Goal: Check status: Check status

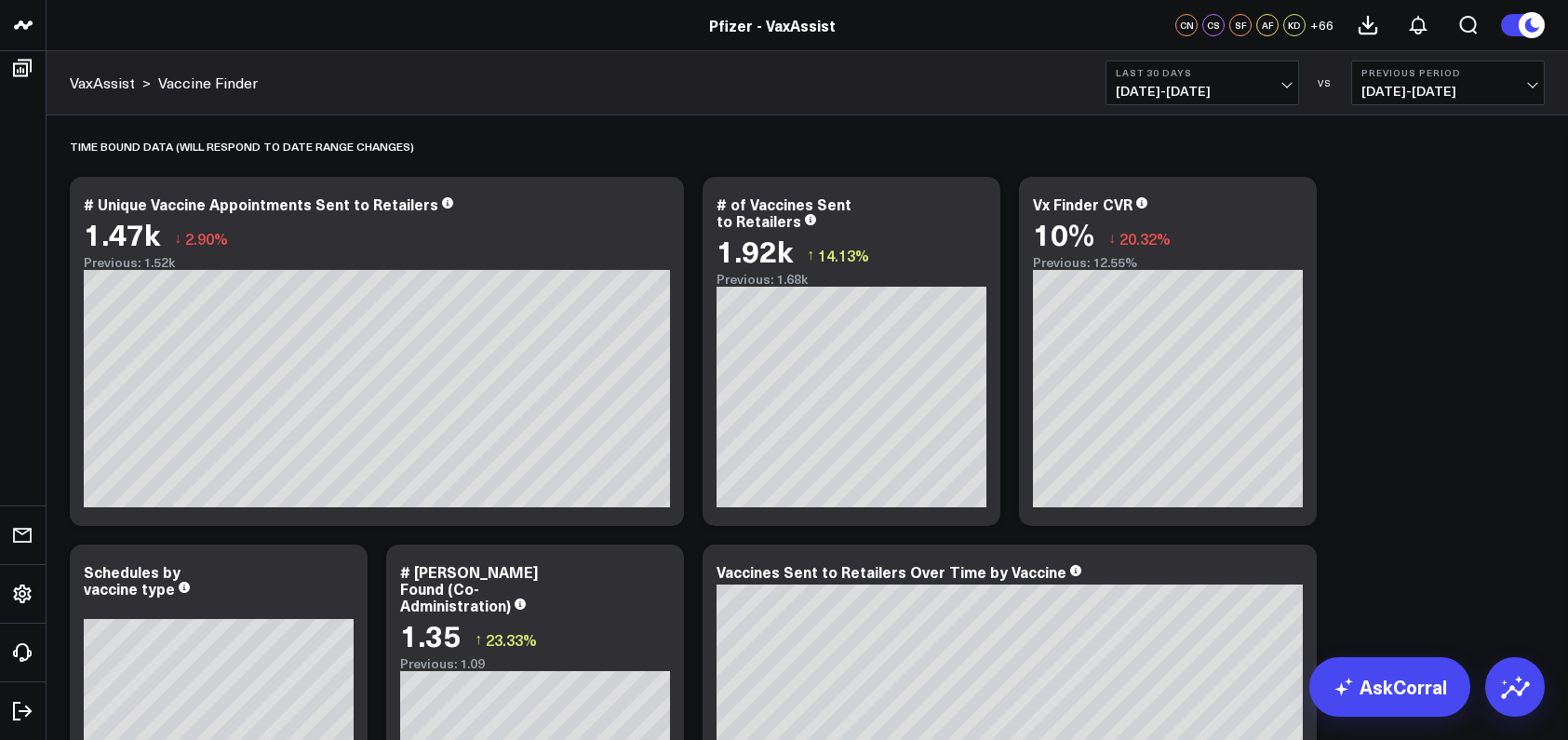
click at [1216, 77] on b "Last 30 Days" at bounding box center [1201, 72] width 173 height 11
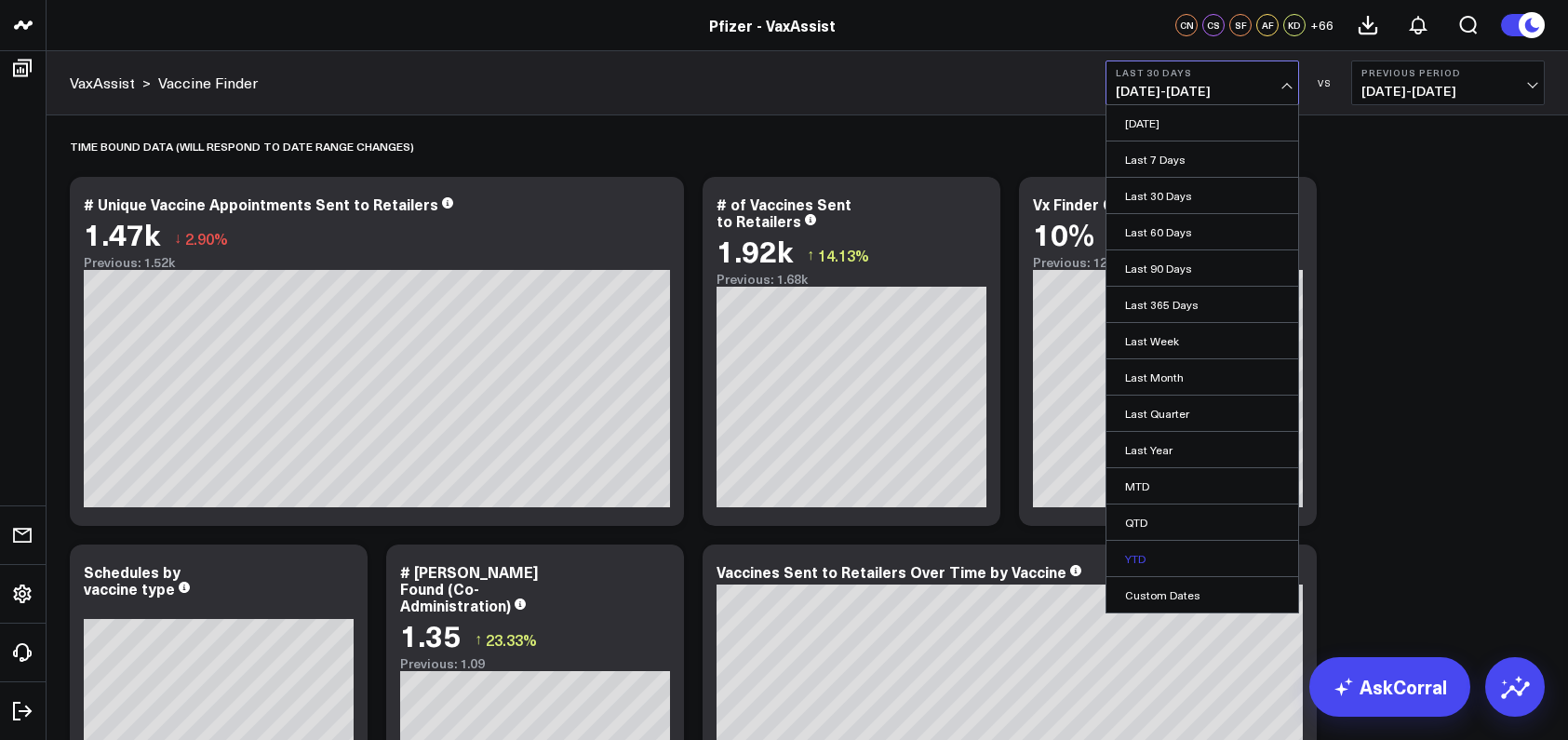
click at [1157, 550] on link "YTD" at bounding box center [1202, 558] width 192 height 36
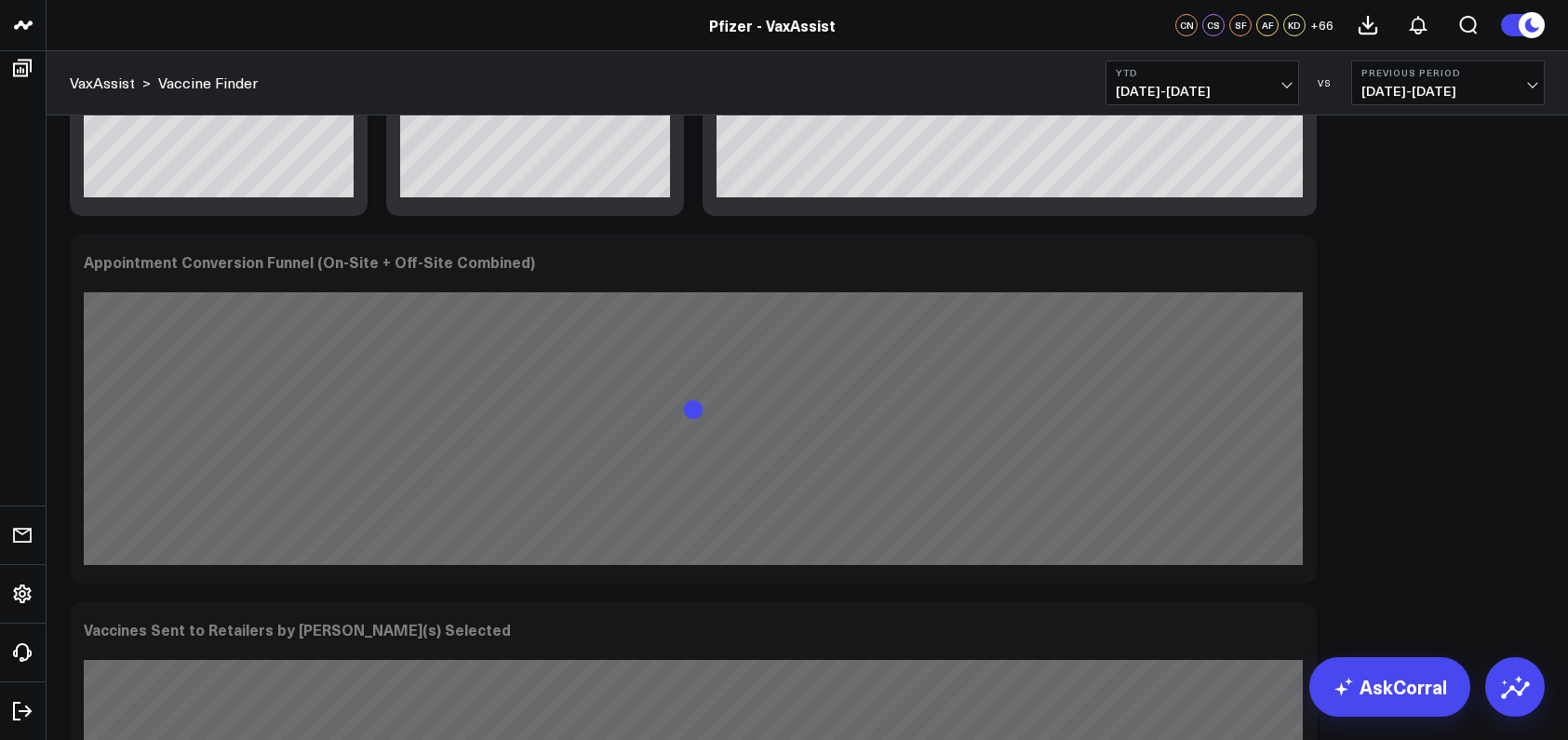
scroll to position [685, 0]
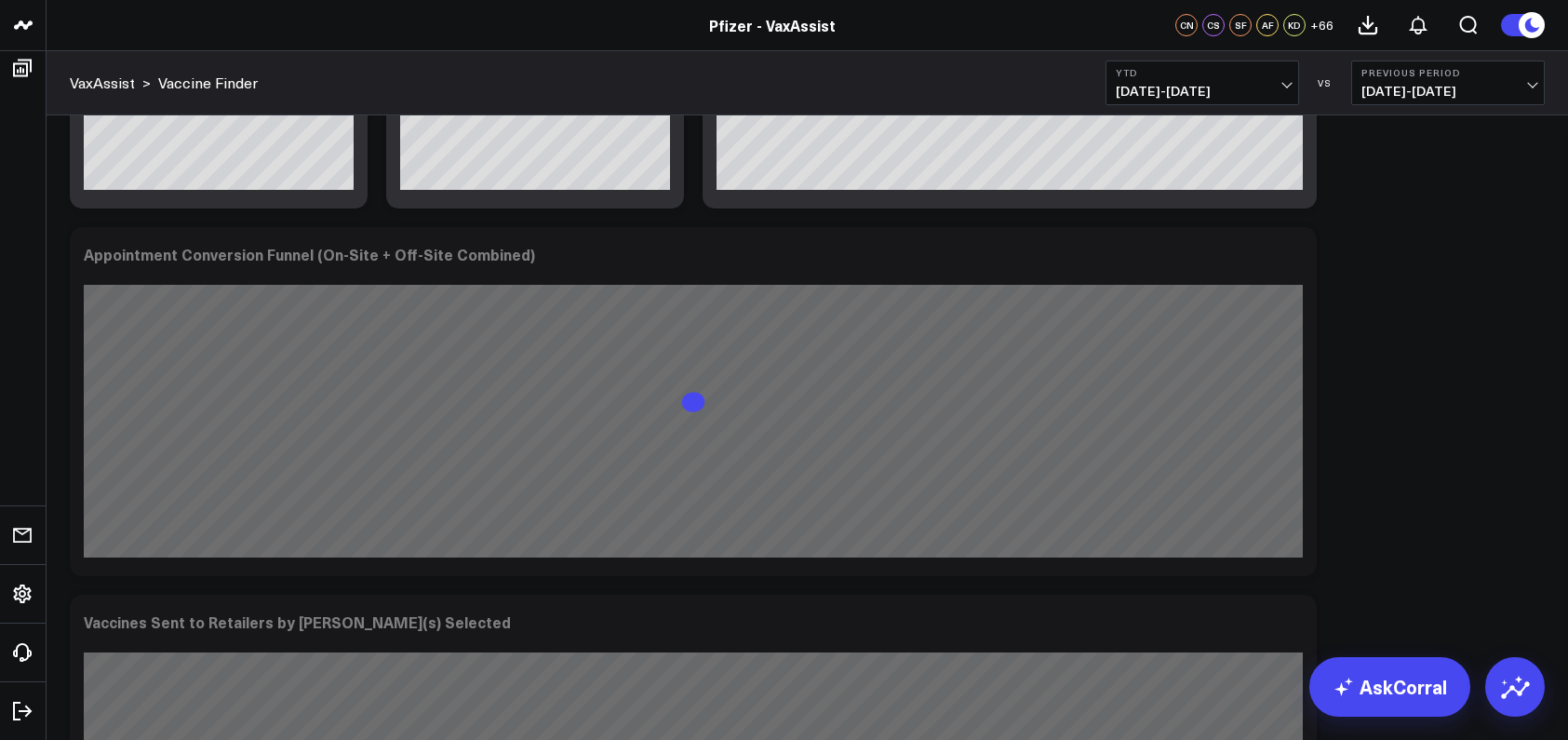
click at [1190, 76] on b "YTD" at bounding box center [1201, 72] width 173 height 11
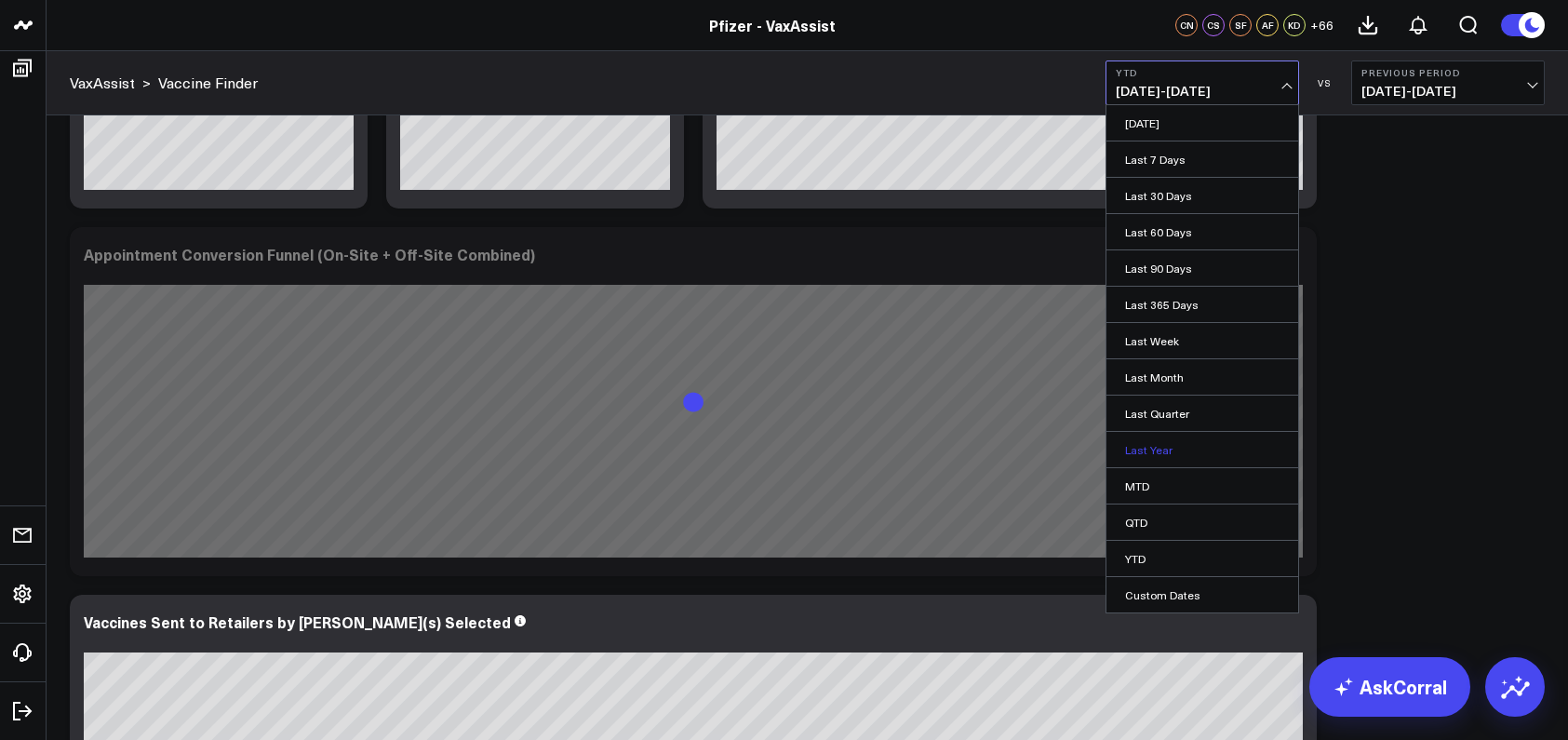
click at [1173, 453] on link "Last Year" at bounding box center [1202, 450] width 192 height 36
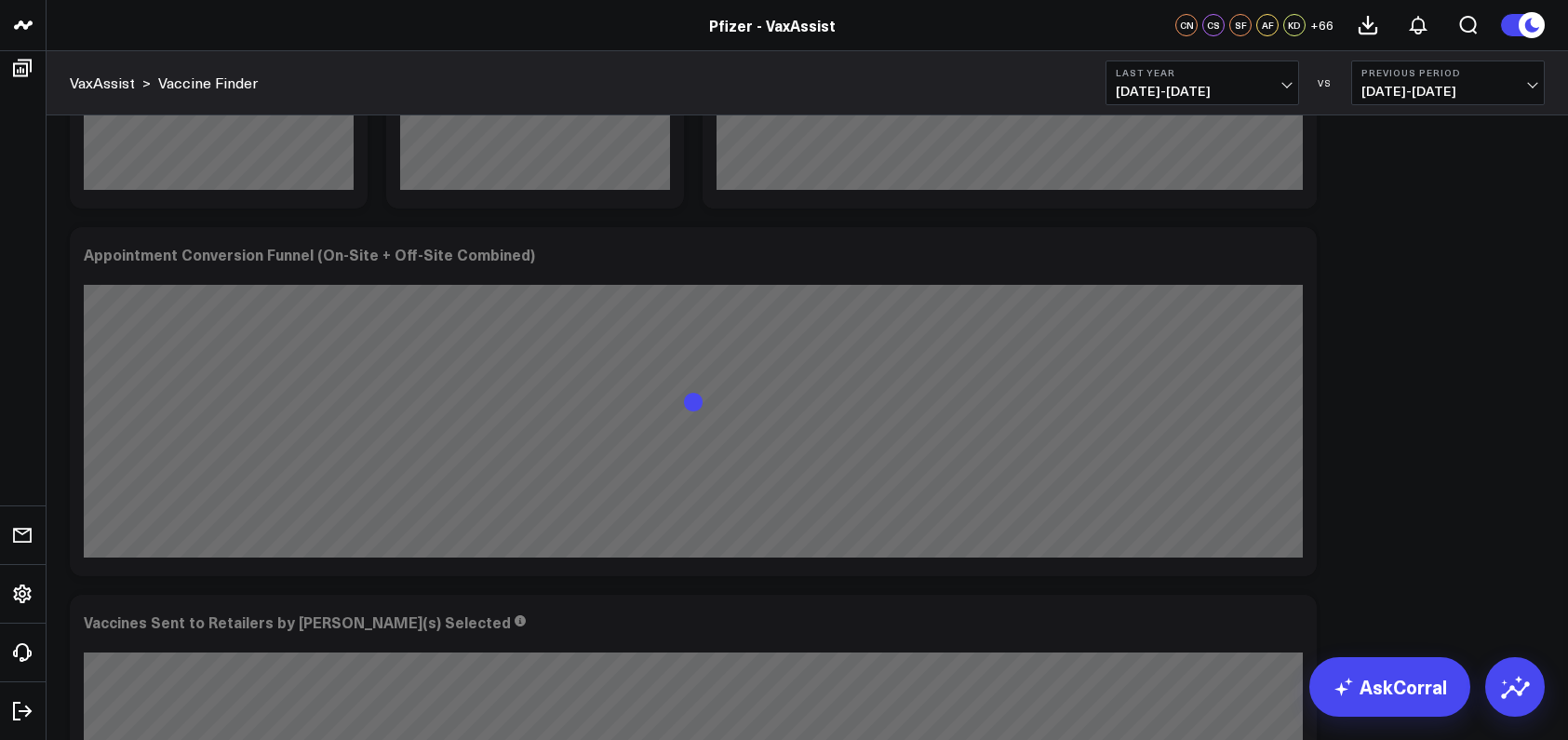
click at [1264, 73] on b "Last Year" at bounding box center [1201, 72] width 173 height 11
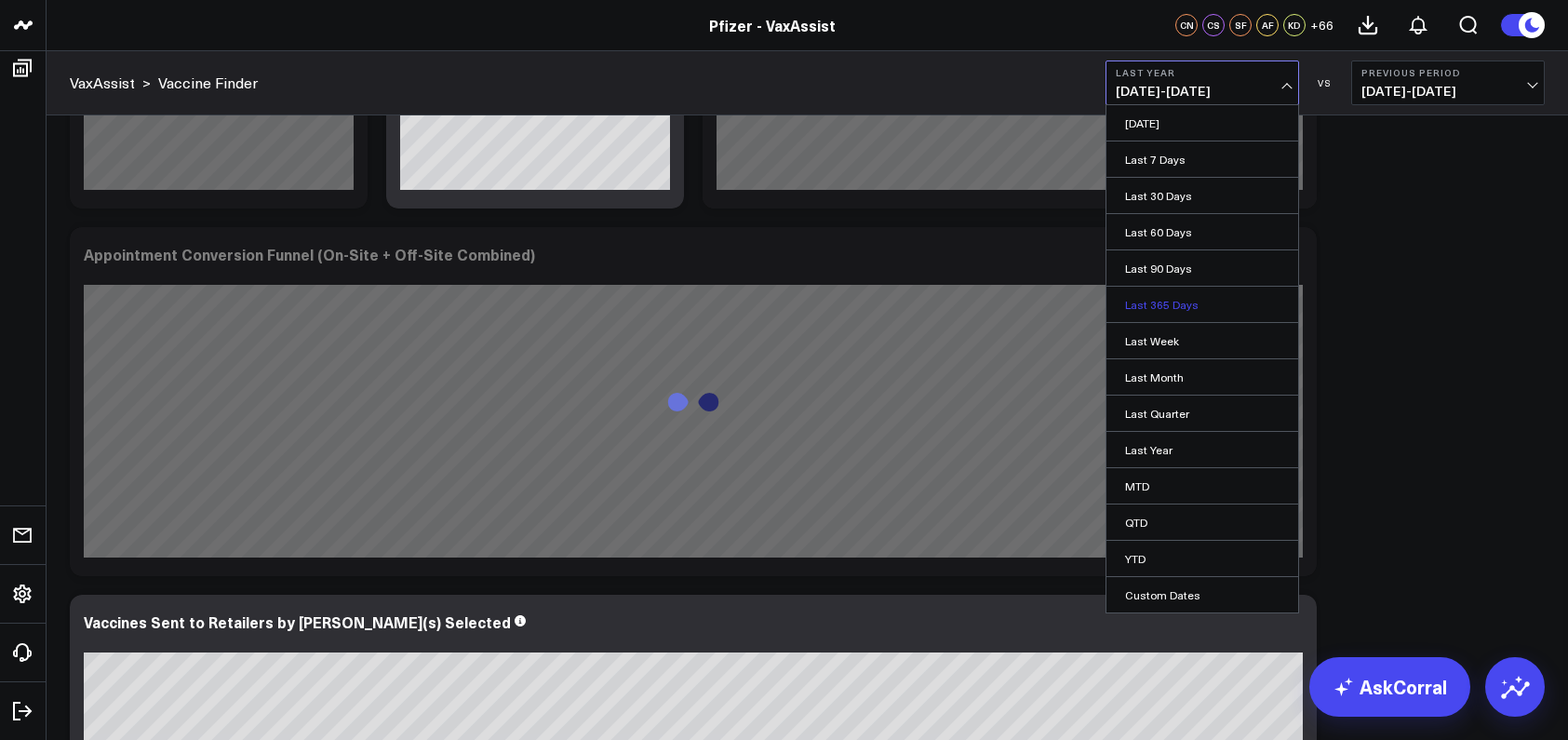
click at [1149, 312] on link "Last 365 Days" at bounding box center [1202, 304] width 192 height 36
